Goal: Navigation & Orientation: Find specific page/section

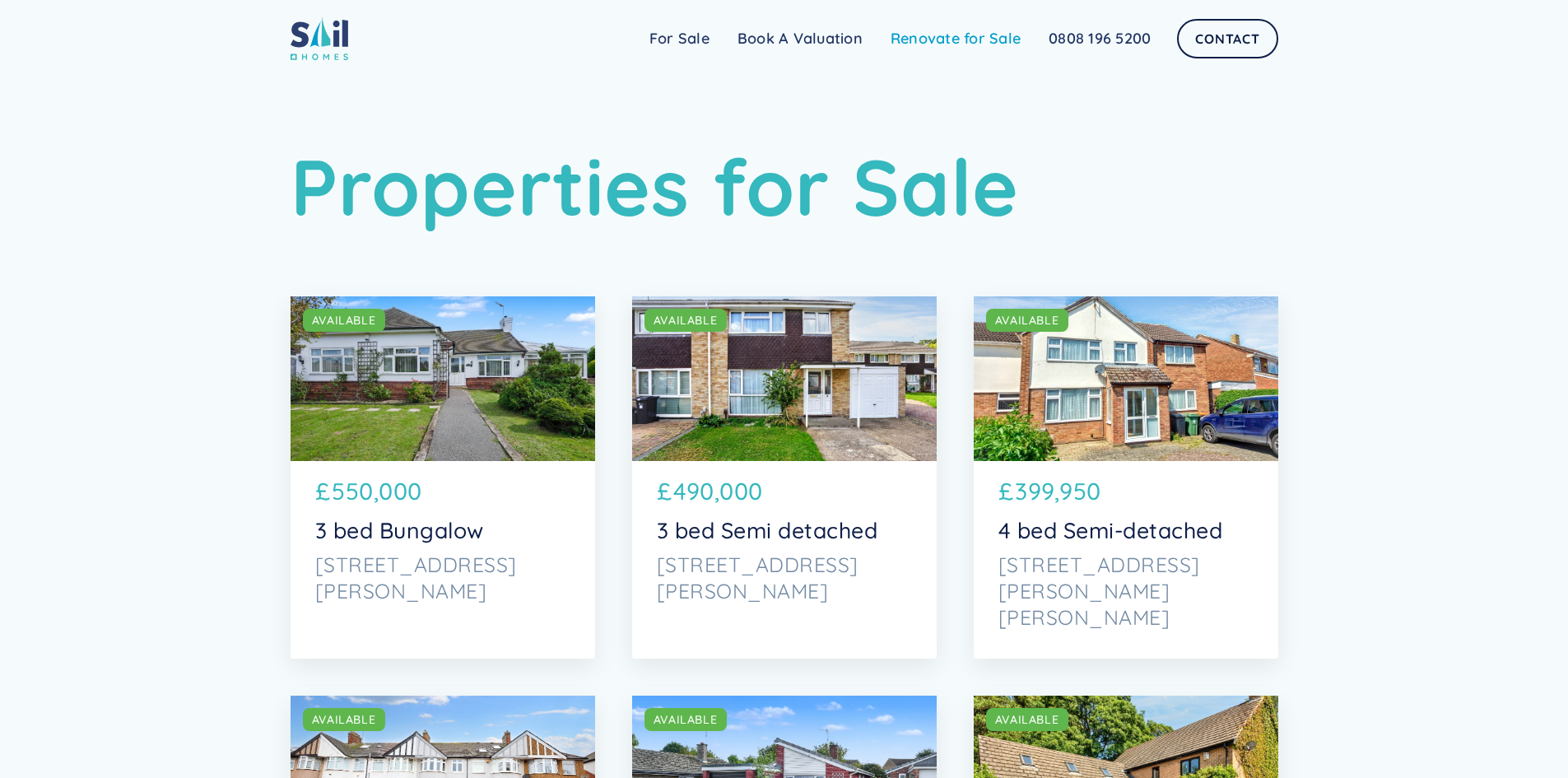
click at [968, 33] on link "Renovate for Sale" at bounding box center [955, 39] width 158 height 33
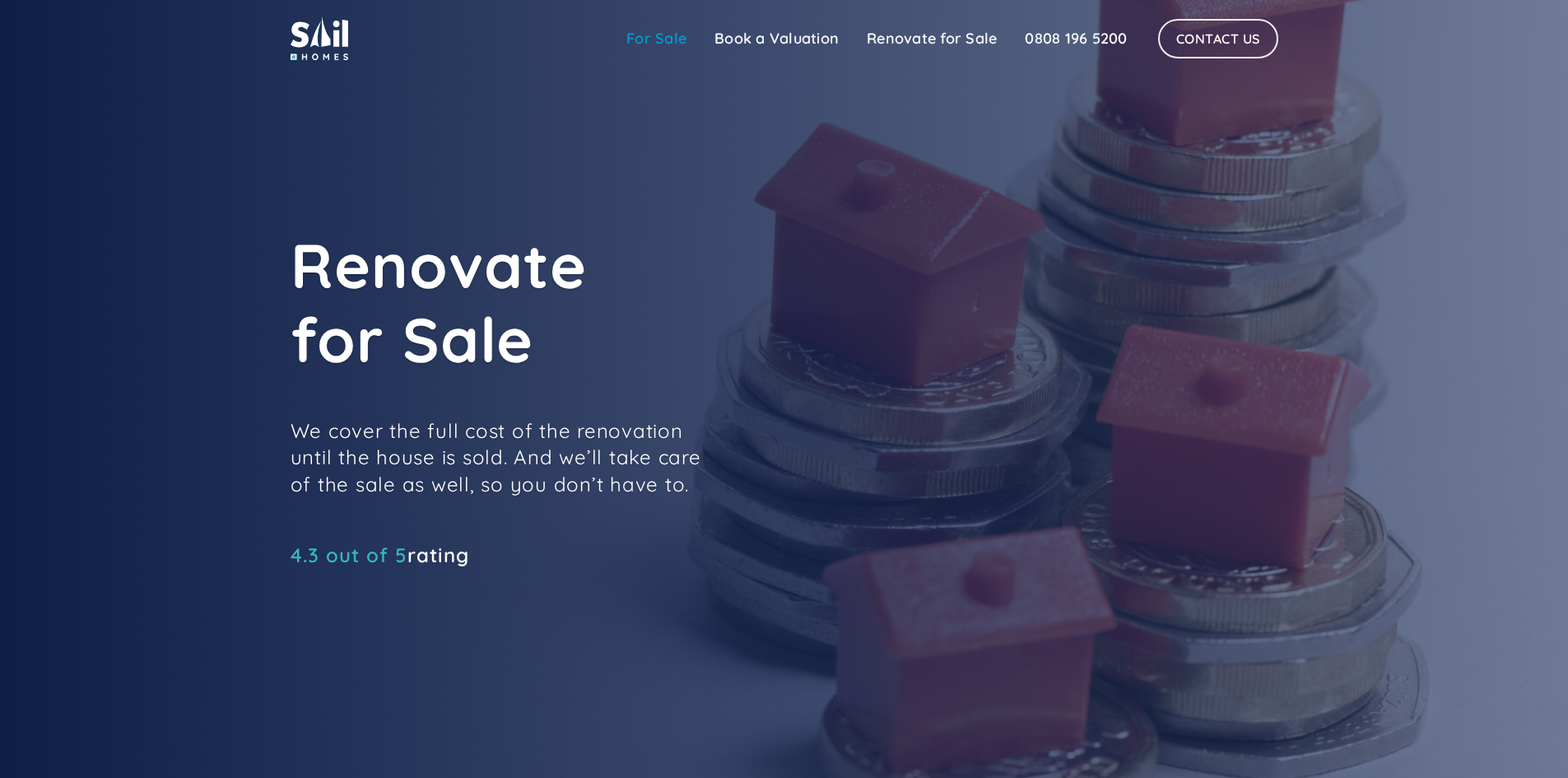
click at [671, 28] on link "For Sale" at bounding box center [655, 39] width 88 height 33
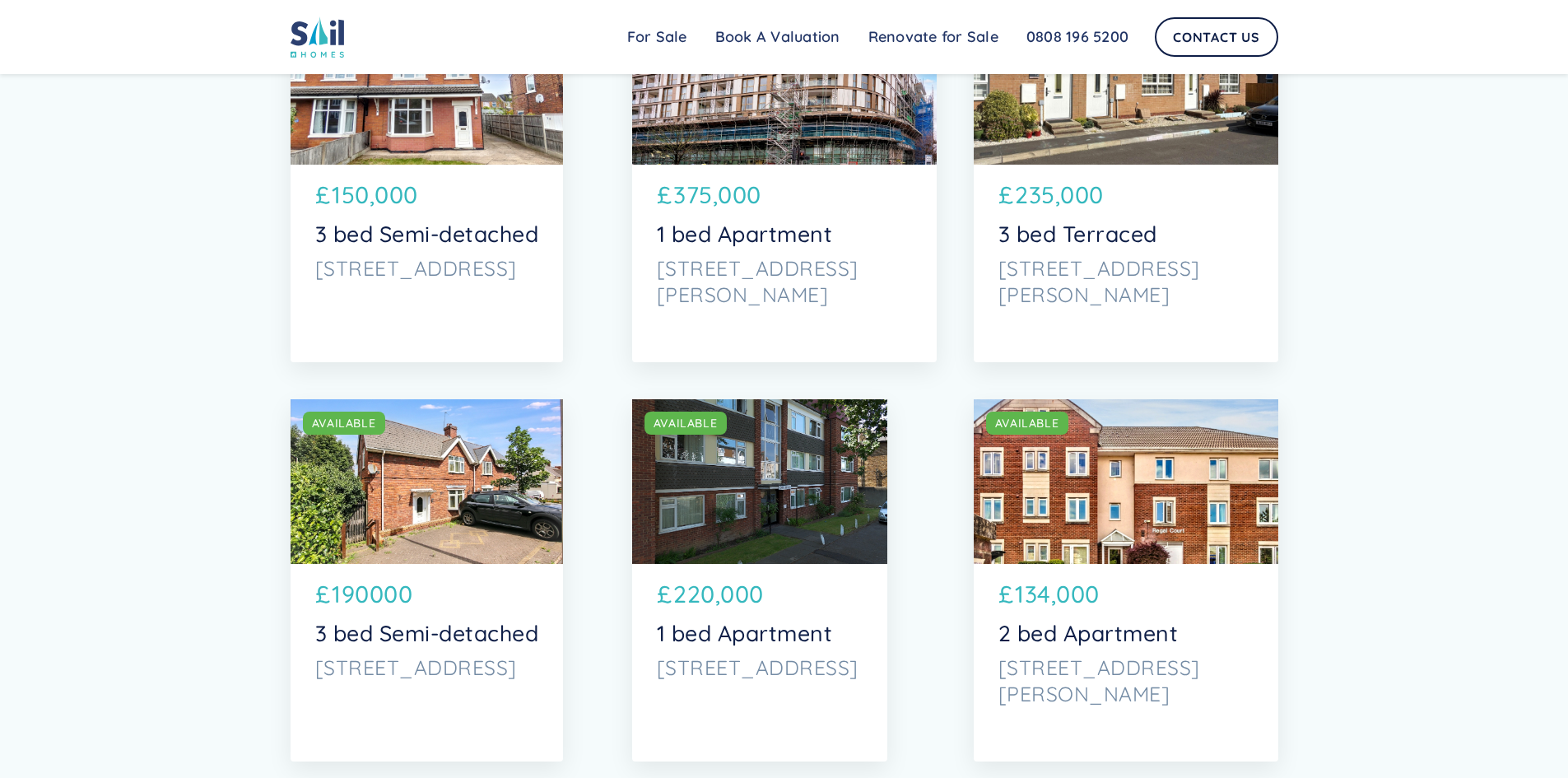
scroll to position [2470, 0]
